Goal: Information Seeking & Learning: Learn about a topic

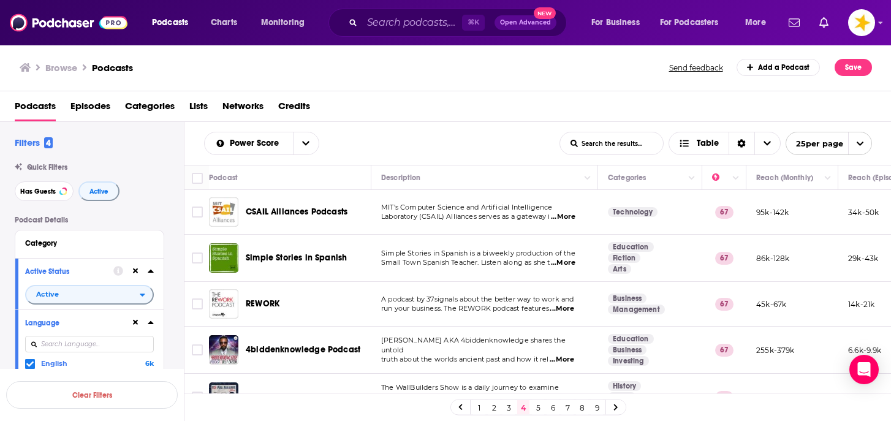
scroll to position [969, 0]
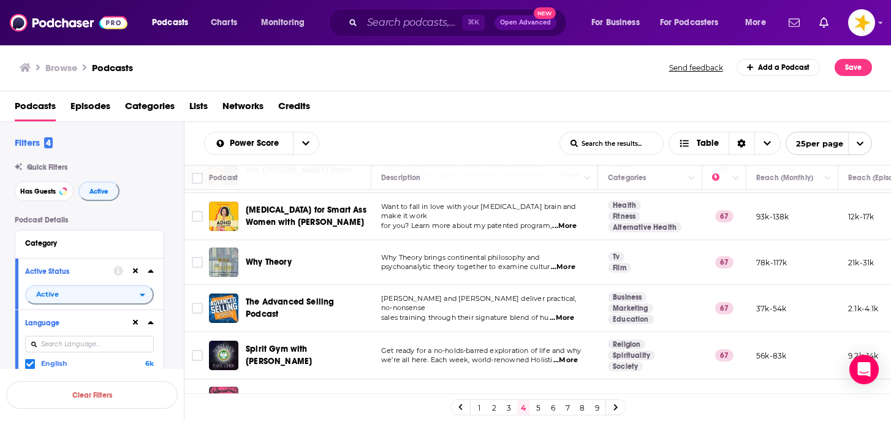
click at [535, 407] on link "5" at bounding box center [538, 407] width 12 height 15
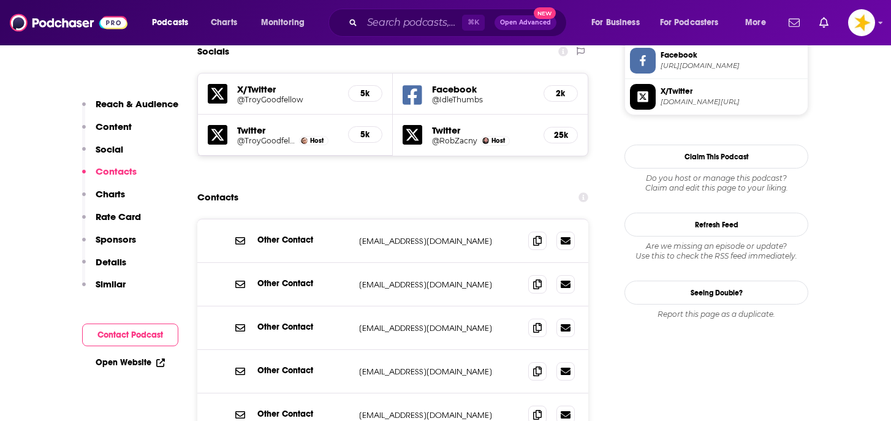
scroll to position [1069, 0]
click at [540, 323] on icon at bounding box center [537, 328] width 9 height 10
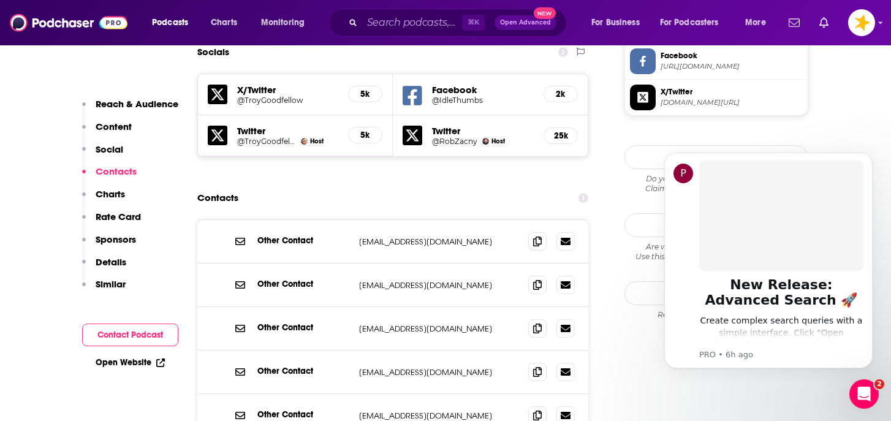
scroll to position [0, 0]
